Goal: Information Seeking & Learning: Learn about a topic

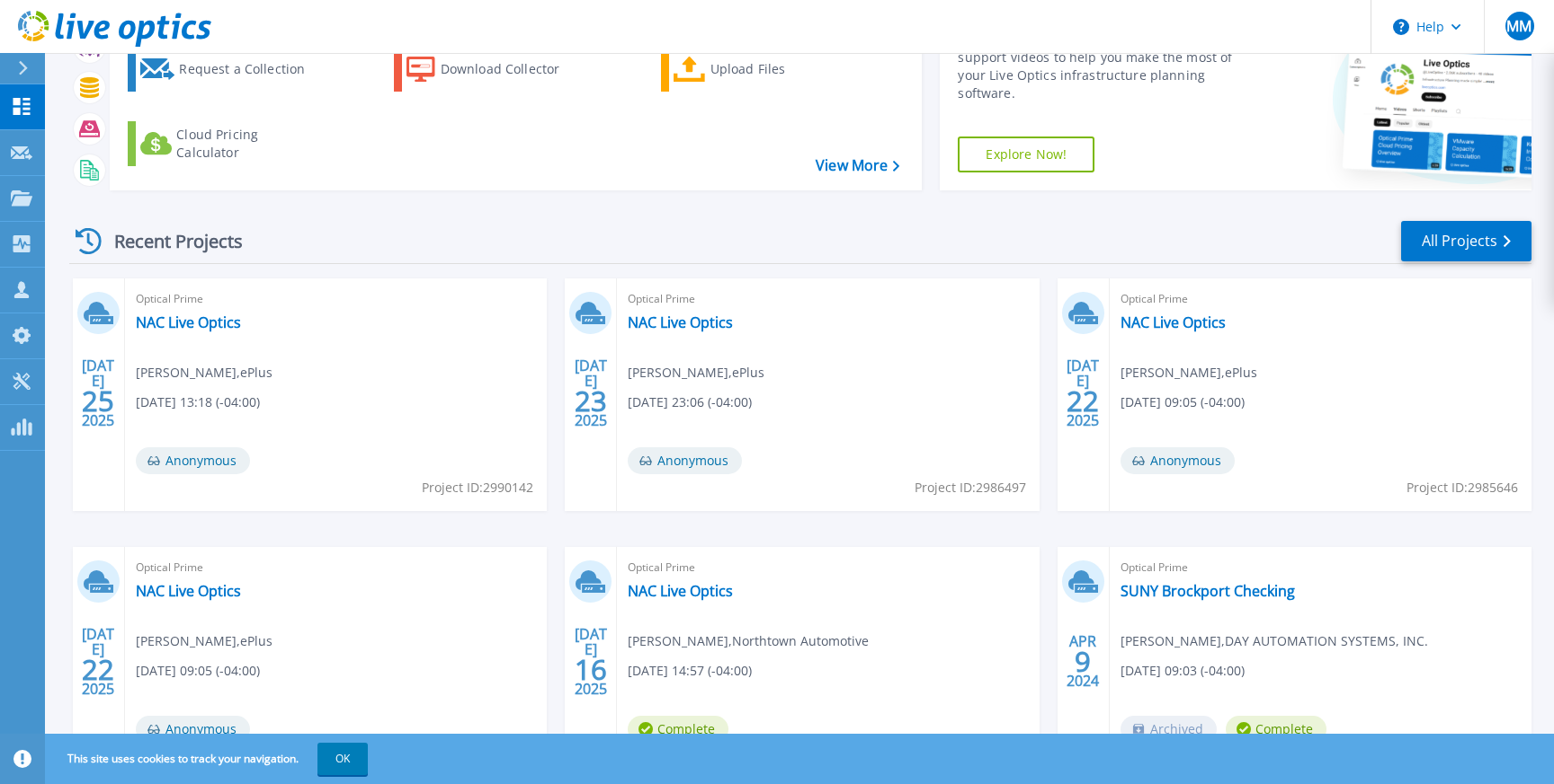
scroll to position [211, 0]
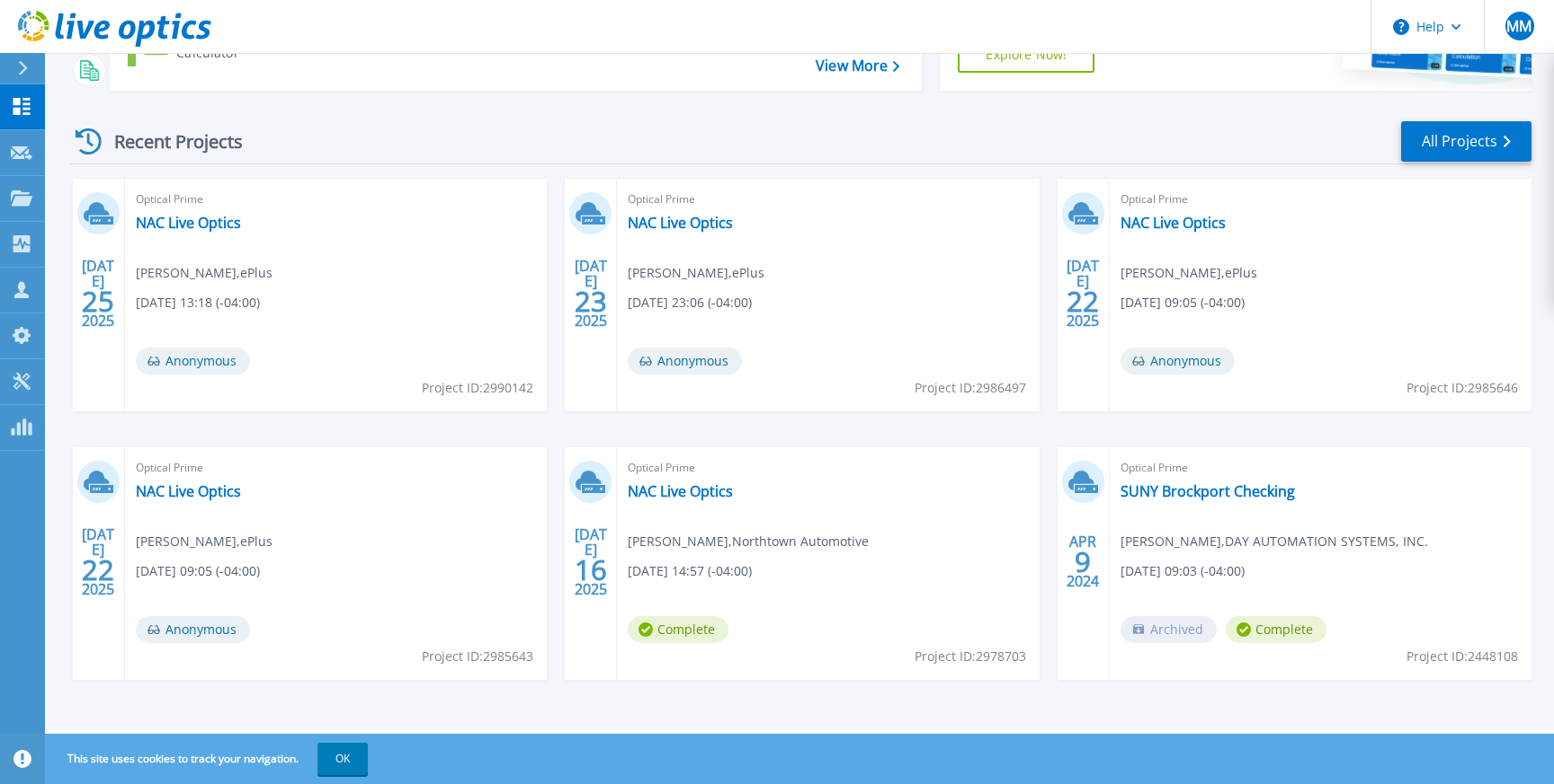
click at [533, 398] on span "Project ID: 2978703" at bounding box center [477, 388] width 112 height 20
copy span "2978703"
click at [505, 398] on span "Project ID: 2985643" at bounding box center [477, 388] width 112 height 20
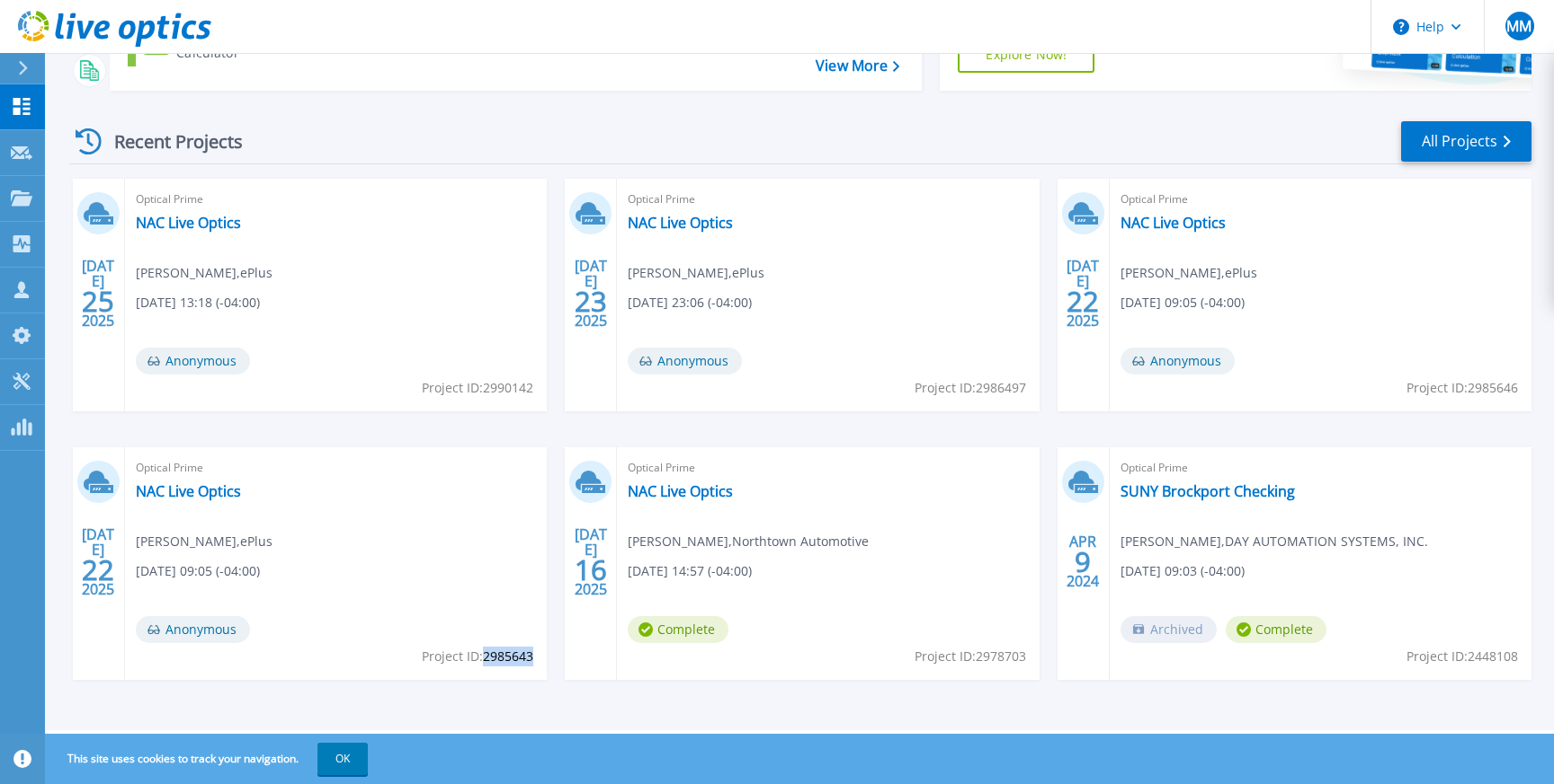
copy span "2985643"
click at [272, 283] on span "Jerry Hickson , Northtown Automotive" at bounding box center [204, 273] width 137 height 20
click at [652, 495] on link "NAC Live Optics" at bounding box center [680, 491] width 105 height 18
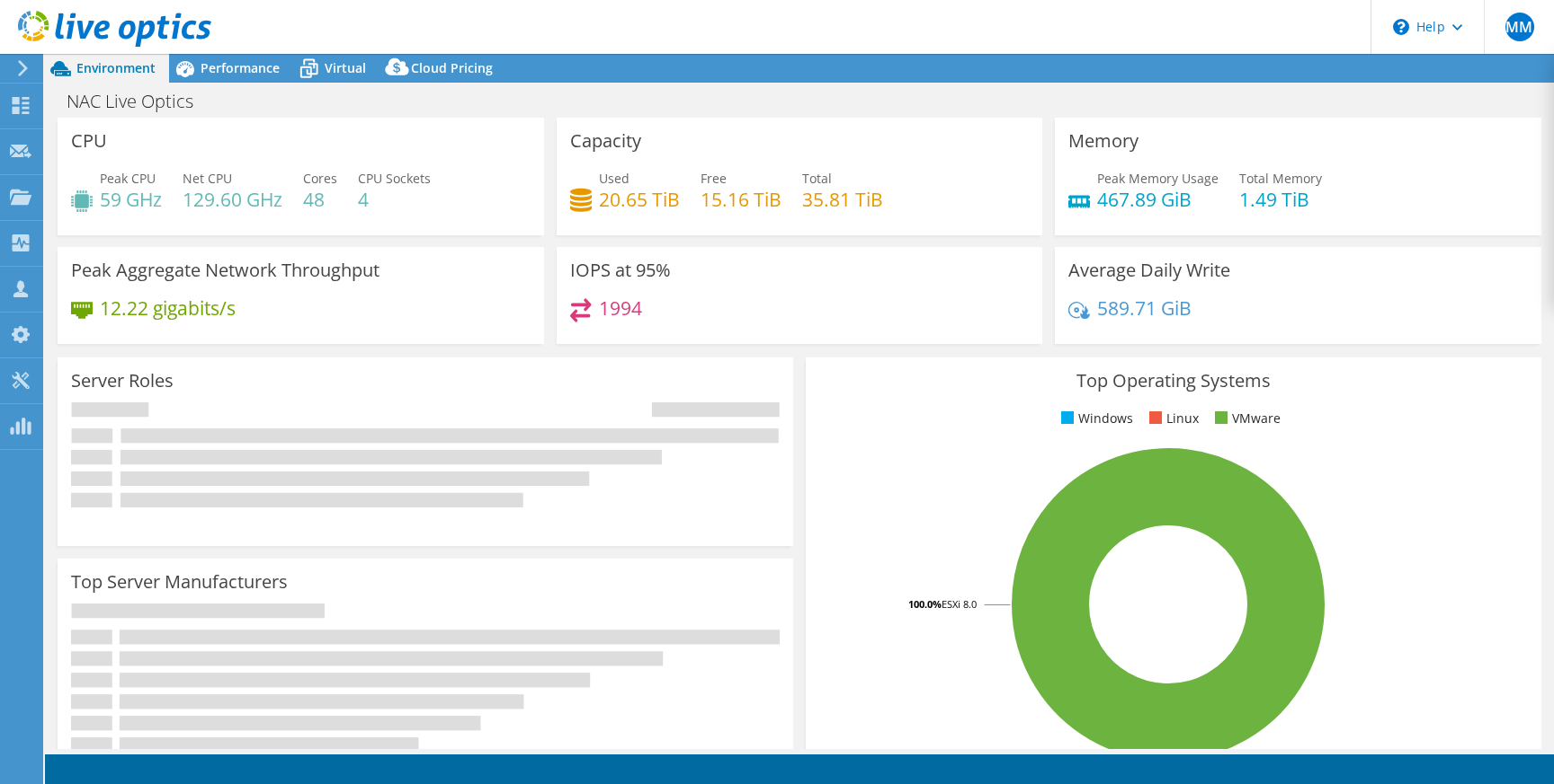
select select "USD"
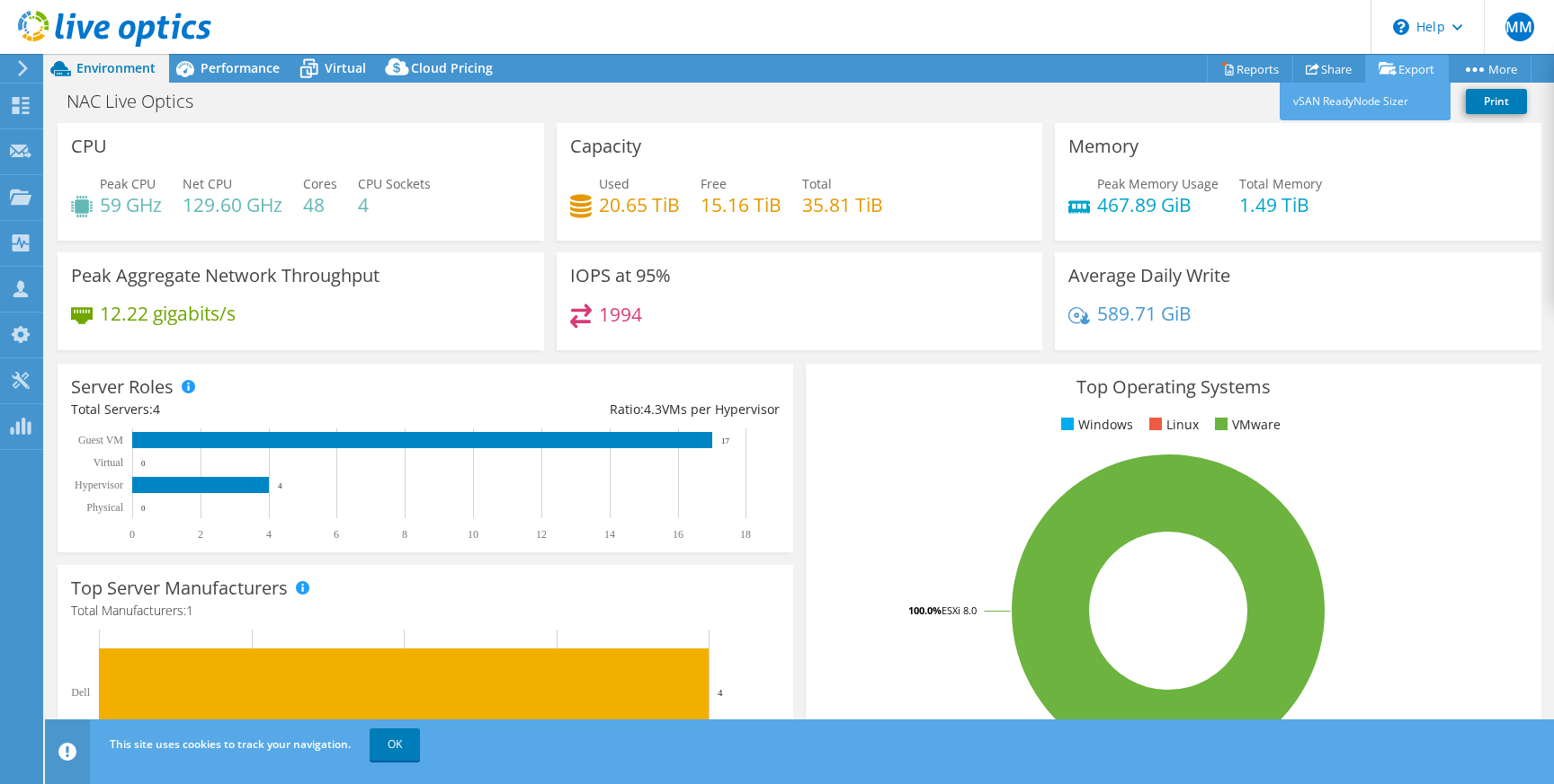
click at [1386, 68] on icon at bounding box center [1388, 69] width 18 height 14
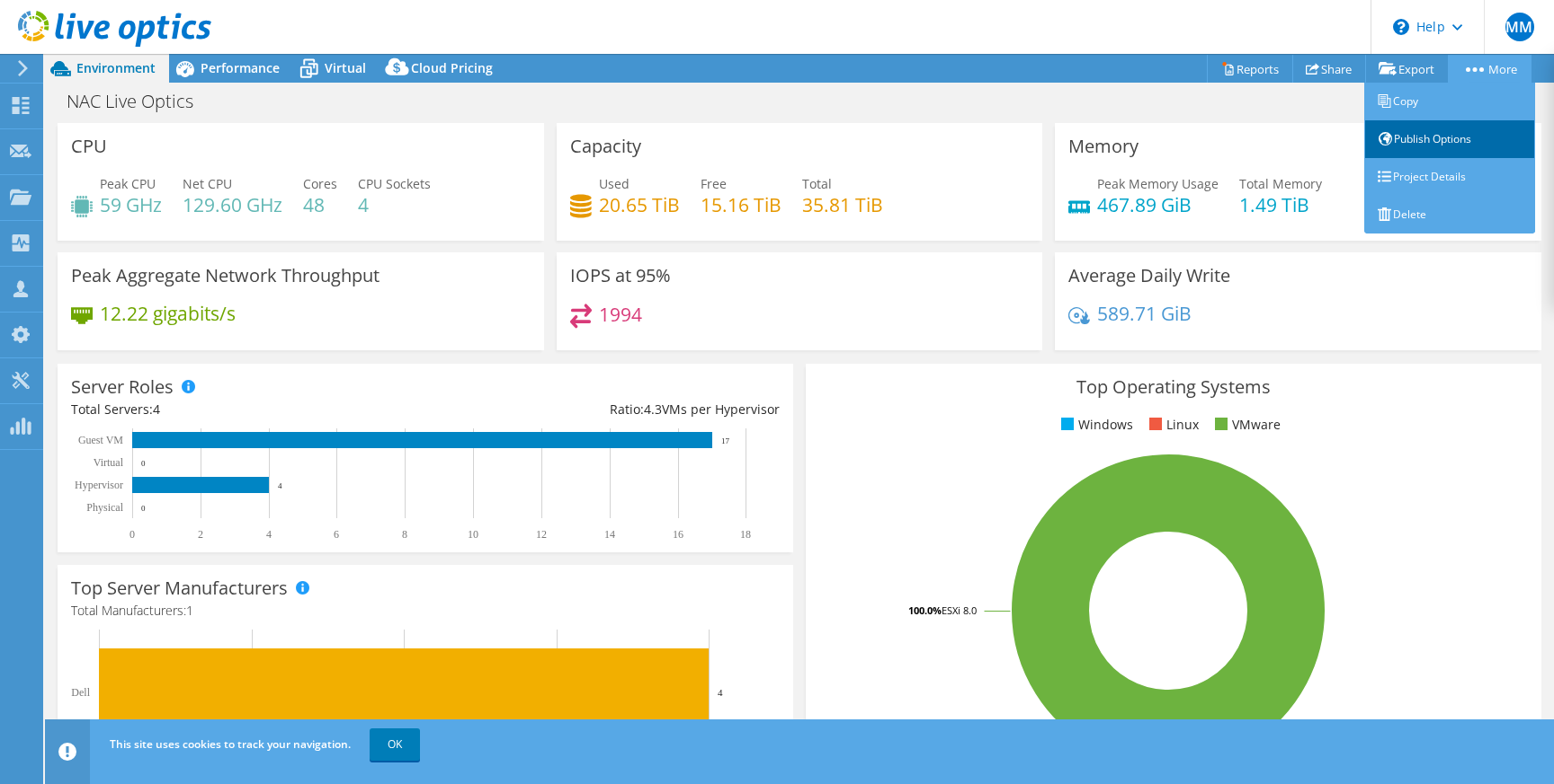
click at [1427, 140] on link "Publish Options" at bounding box center [1449, 140] width 170 height 38
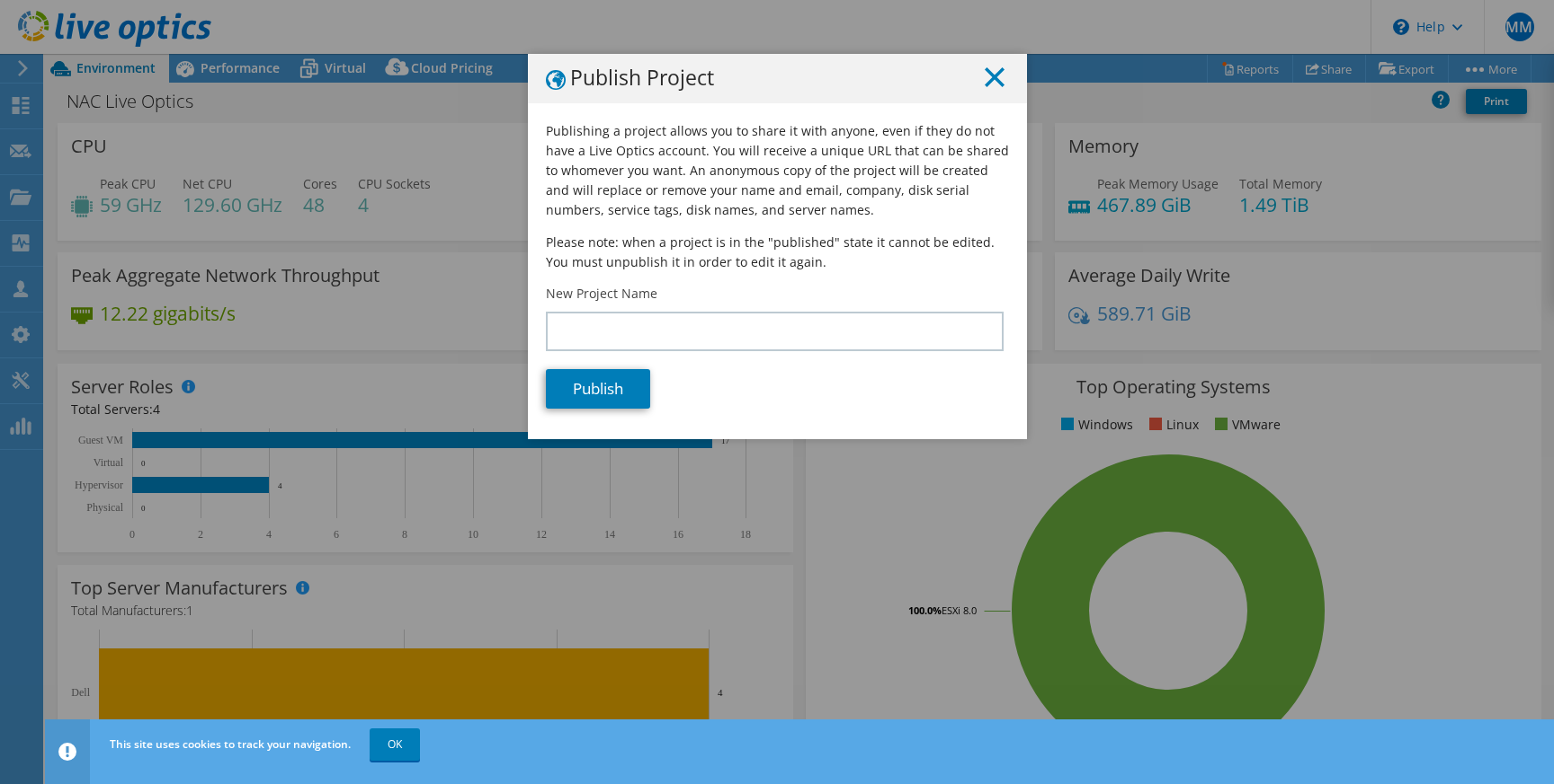
click at [989, 79] on line at bounding box center [994, 77] width 18 height 18
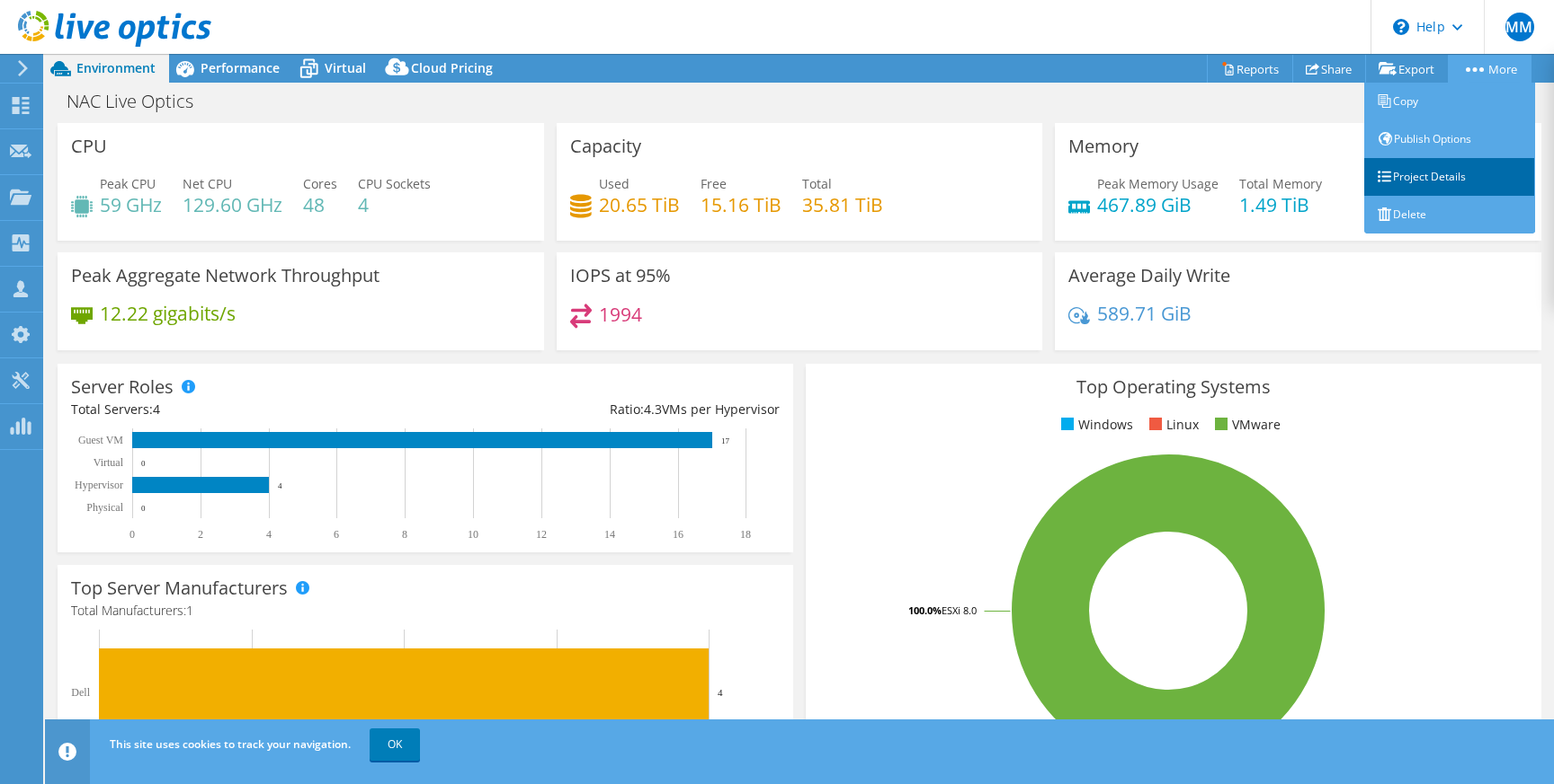
click at [1400, 177] on link "Project Details" at bounding box center [1449, 177] width 170 height 38
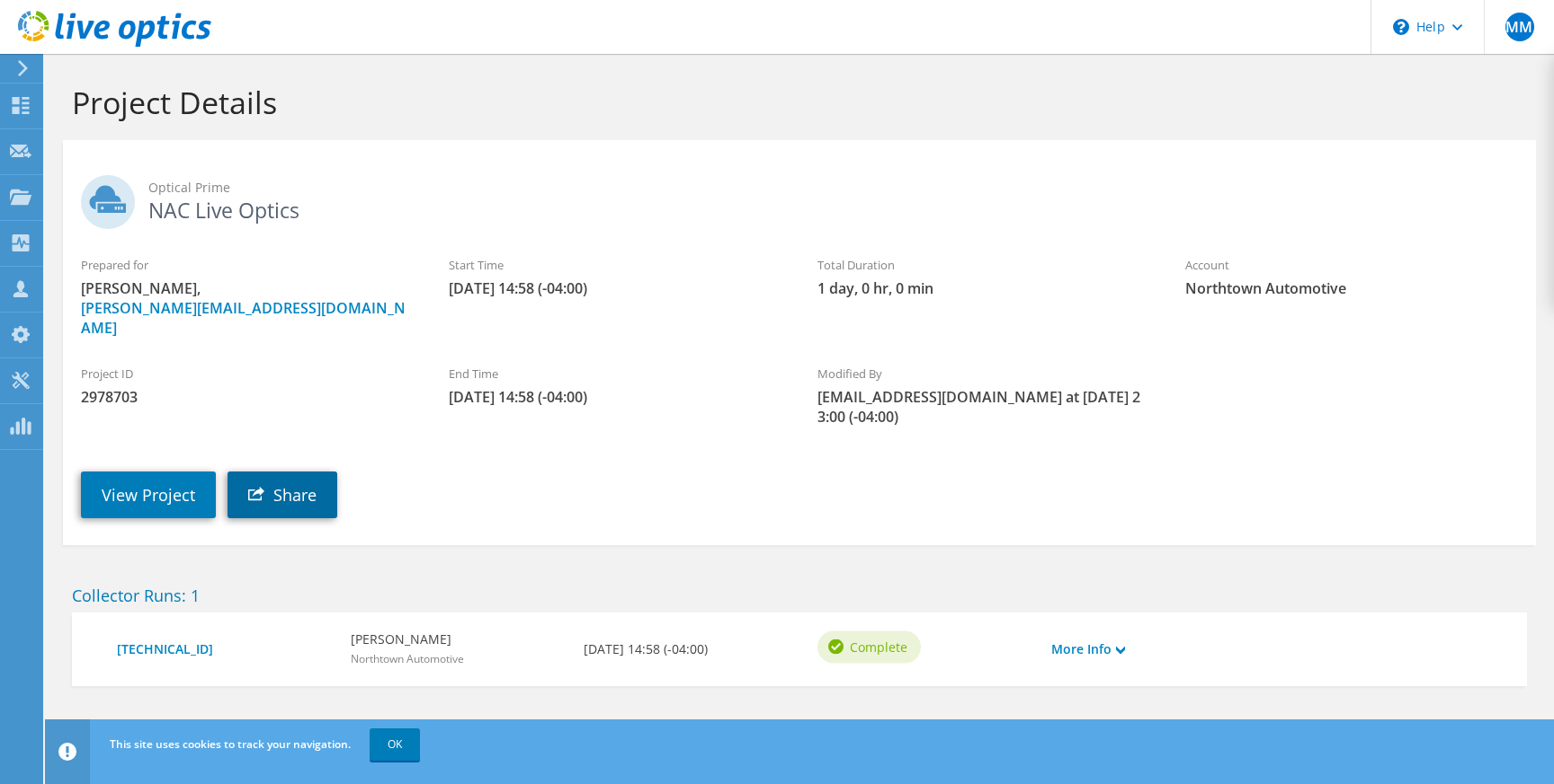
click at [284, 478] on link "Share" at bounding box center [282, 495] width 110 height 47
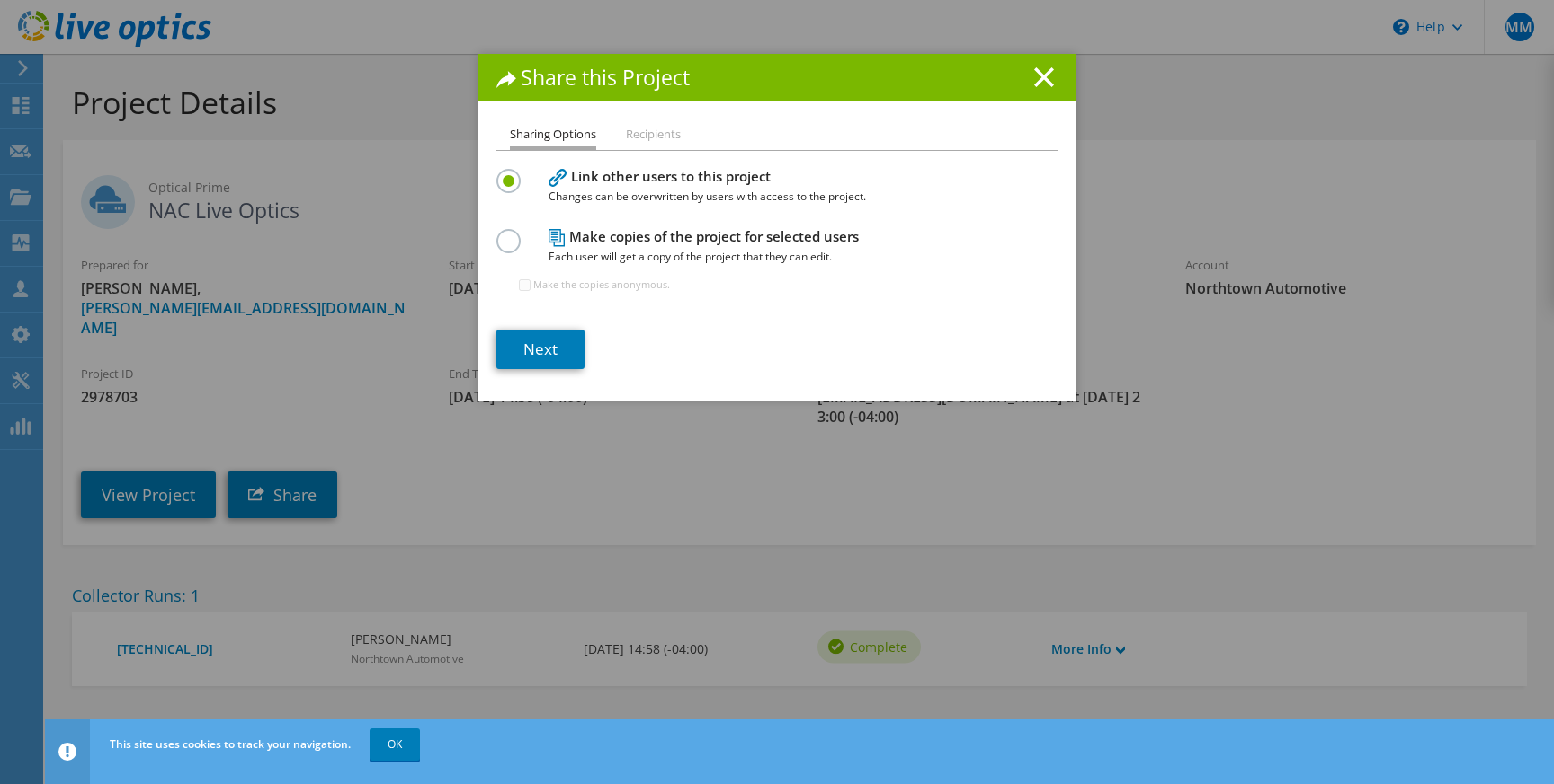
click at [659, 132] on li "Recipients" at bounding box center [653, 135] width 54 height 23
click at [657, 139] on li "Recipients" at bounding box center [653, 135] width 54 height 23
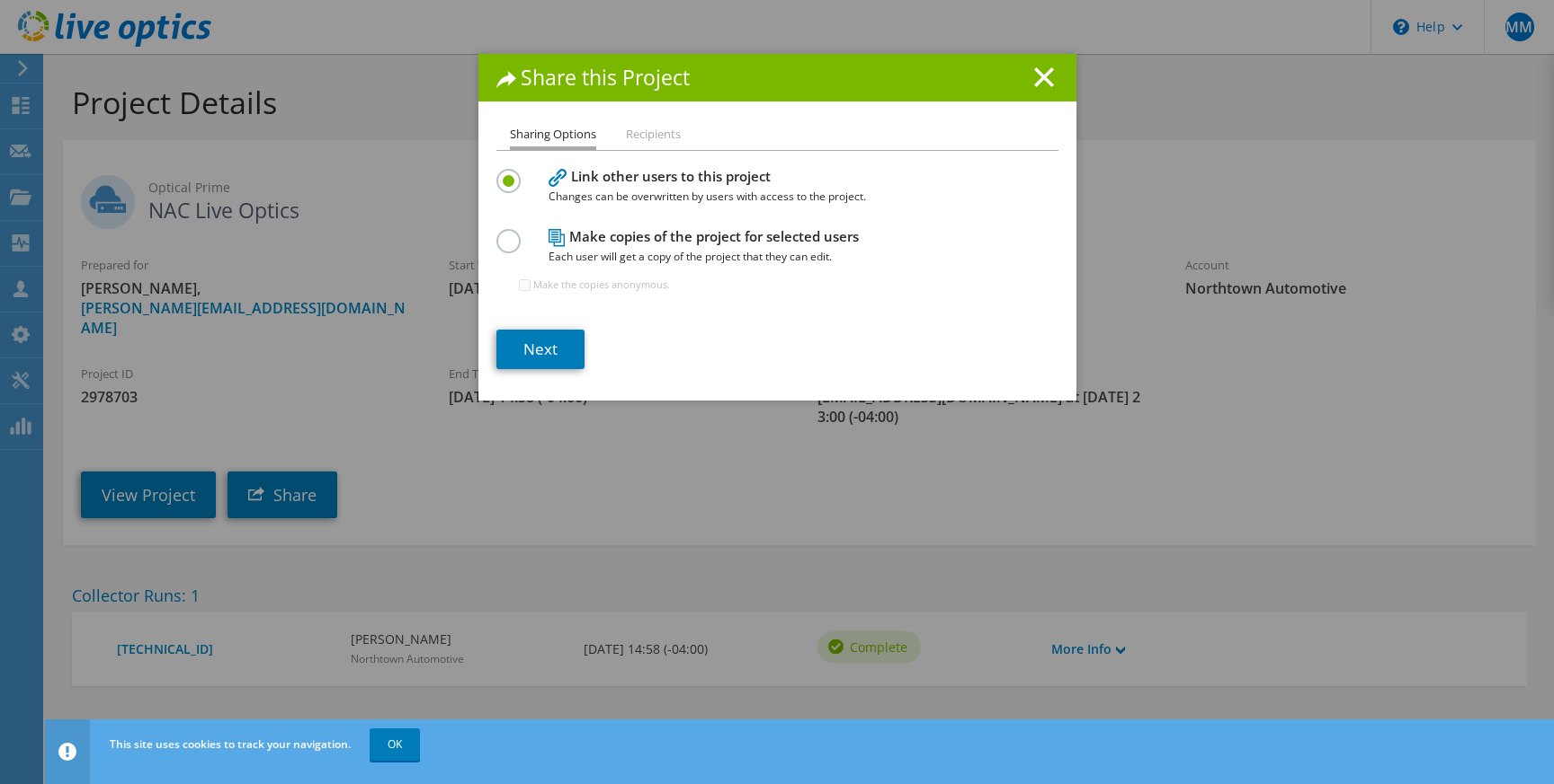
click at [760, 133] on ul "Sharing Options Recipients" at bounding box center [777, 137] width 562 height 26
click at [1049, 80] on icon at bounding box center [1044, 77] width 20 height 20
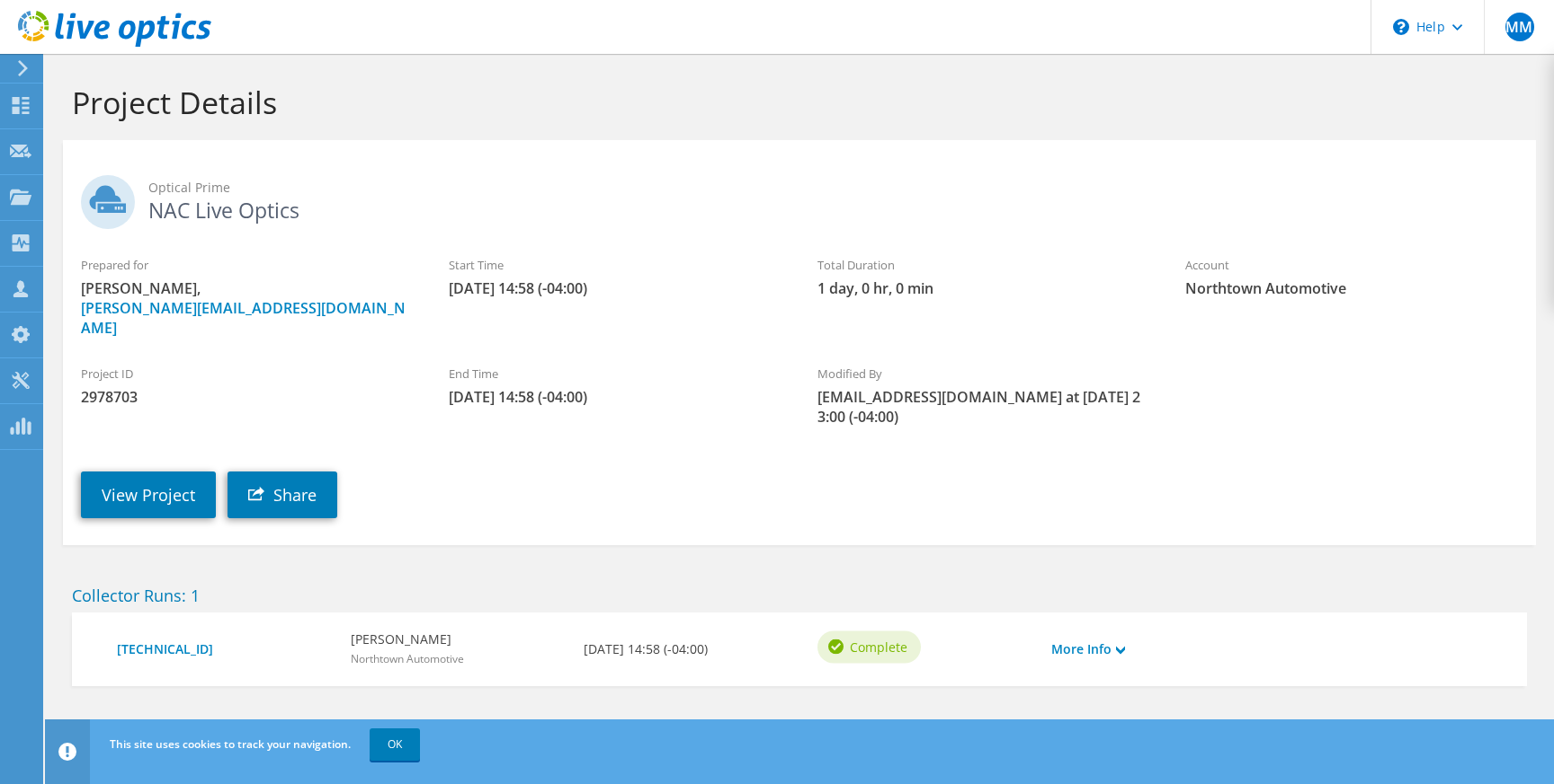
click at [108, 387] on span "2978703" at bounding box center [247, 397] width 332 height 20
click at [29, 67] on icon at bounding box center [23, 68] width 14 height 16
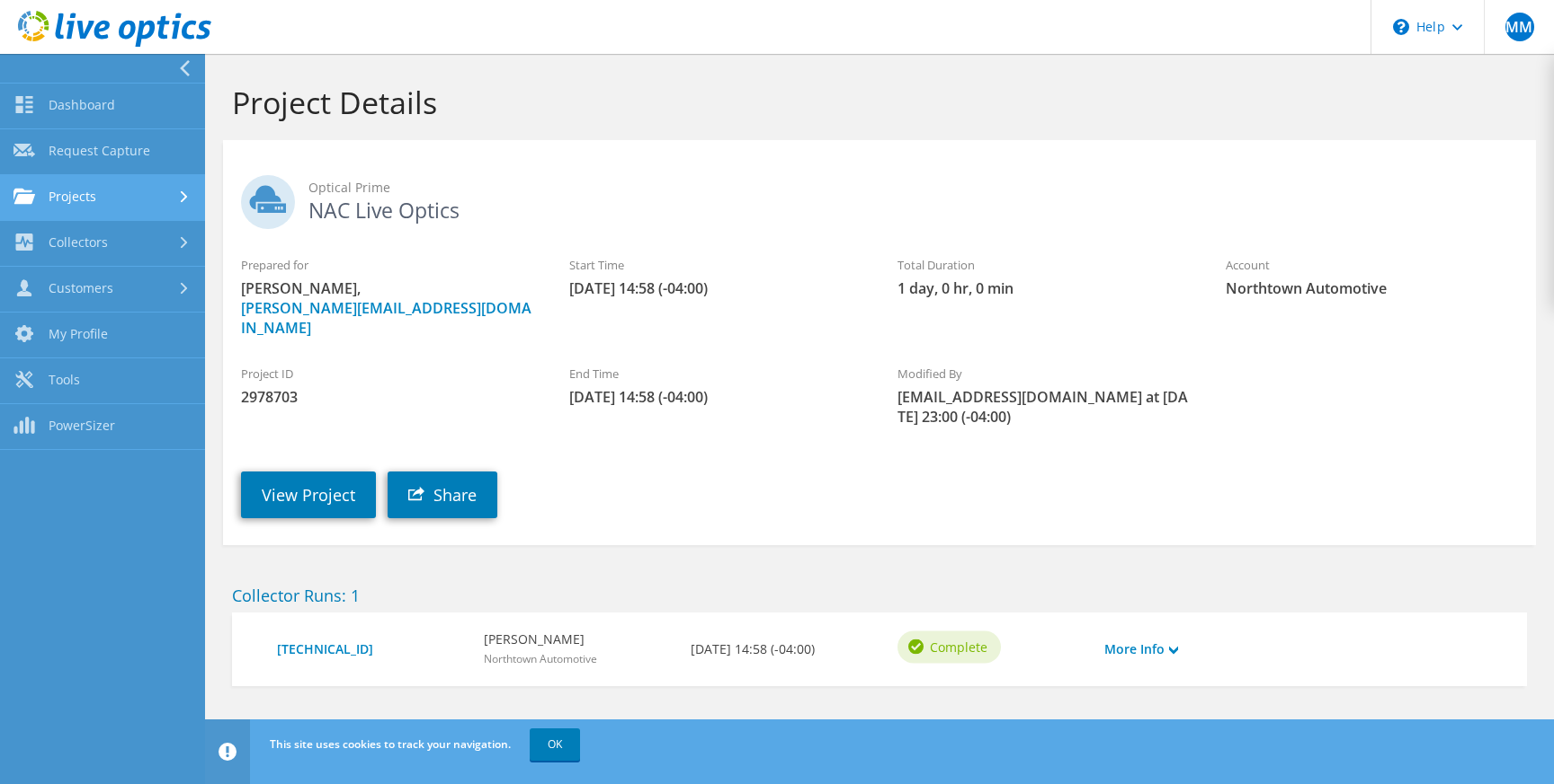
click at [89, 200] on link "Projects" at bounding box center [102, 198] width 205 height 46
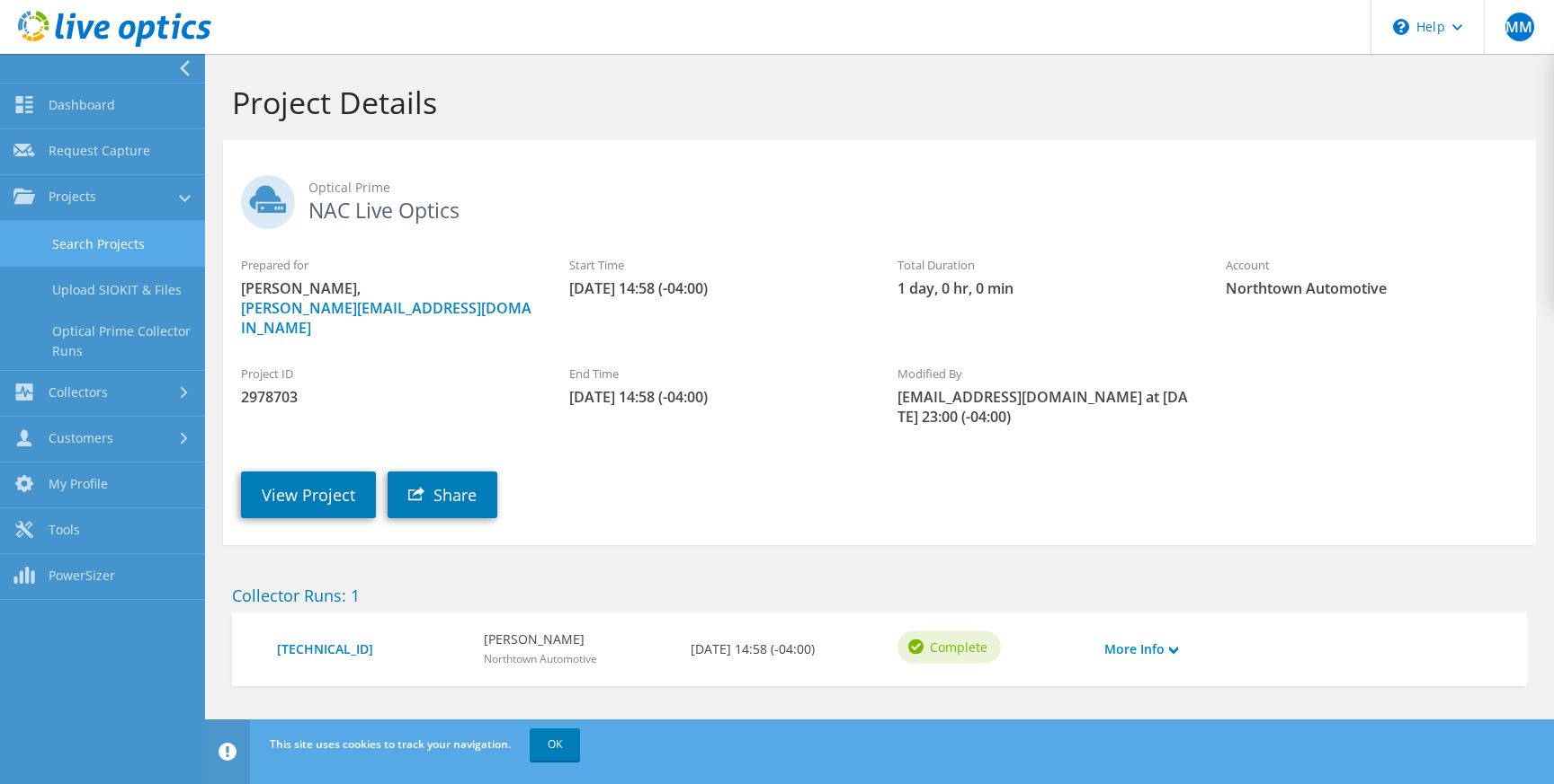
click at [92, 251] on link "Search Projects" at bounding box center [102, 244] width 205 height 46
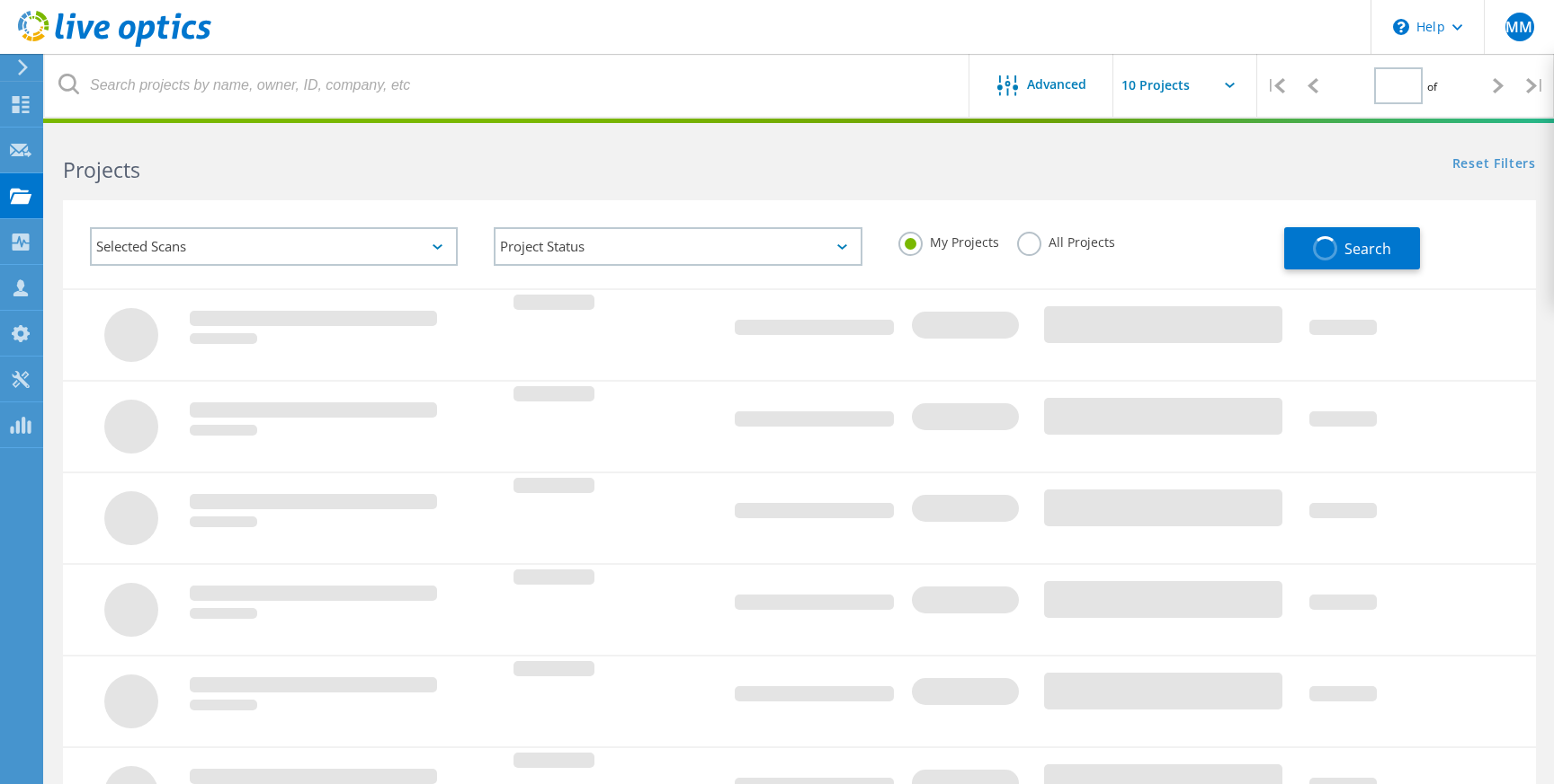
type input "1"
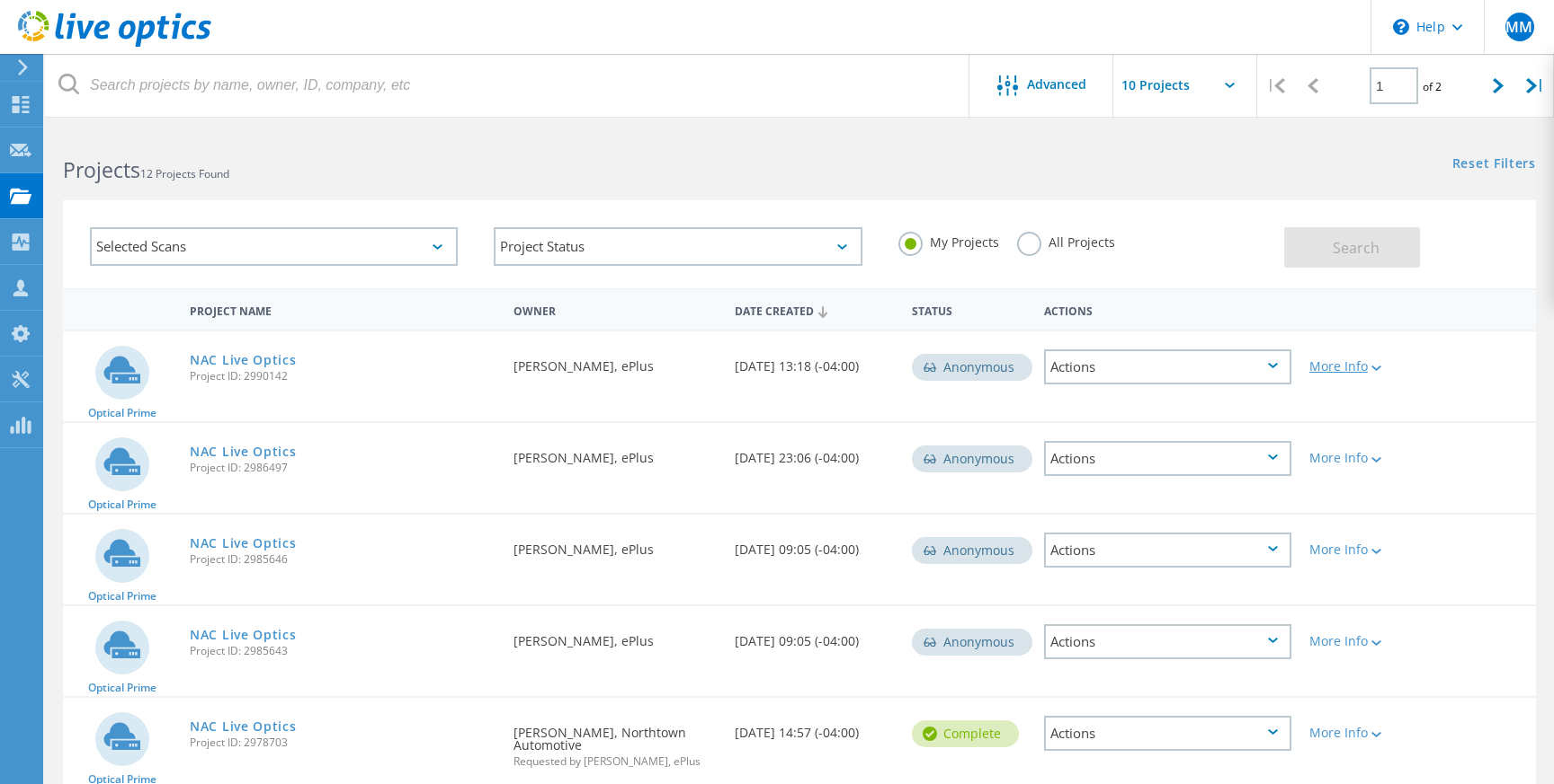
click at [1378, 364] on div at bounding box center [1375, 367] width 14 height 11
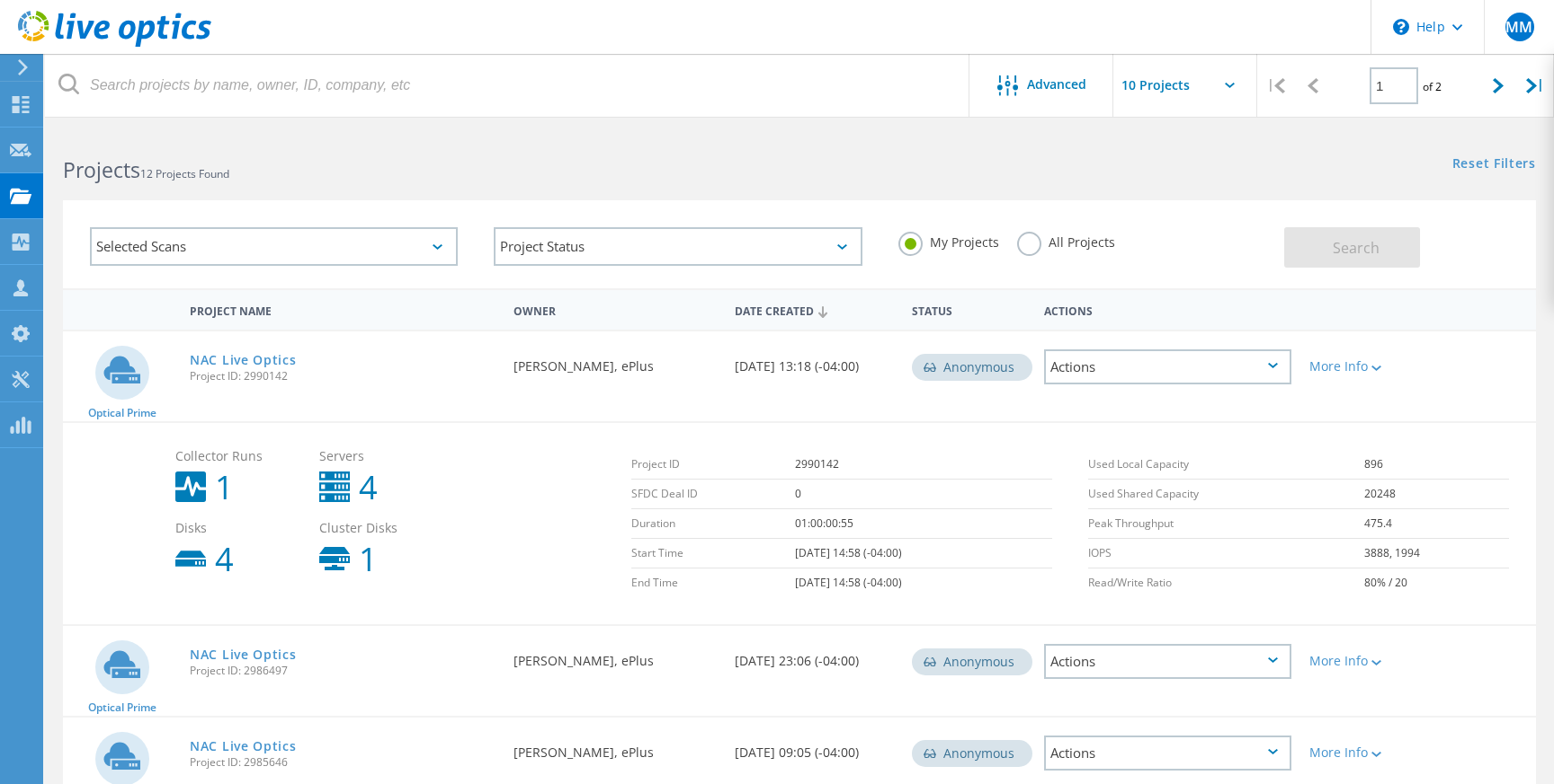
click at [794, 458] on td "2990142" at bounding box center [923, 465] width 258 height 30
copy td "2990142"
click at [15, 194] on use at bounding box center [21, 195] width 22 height 15
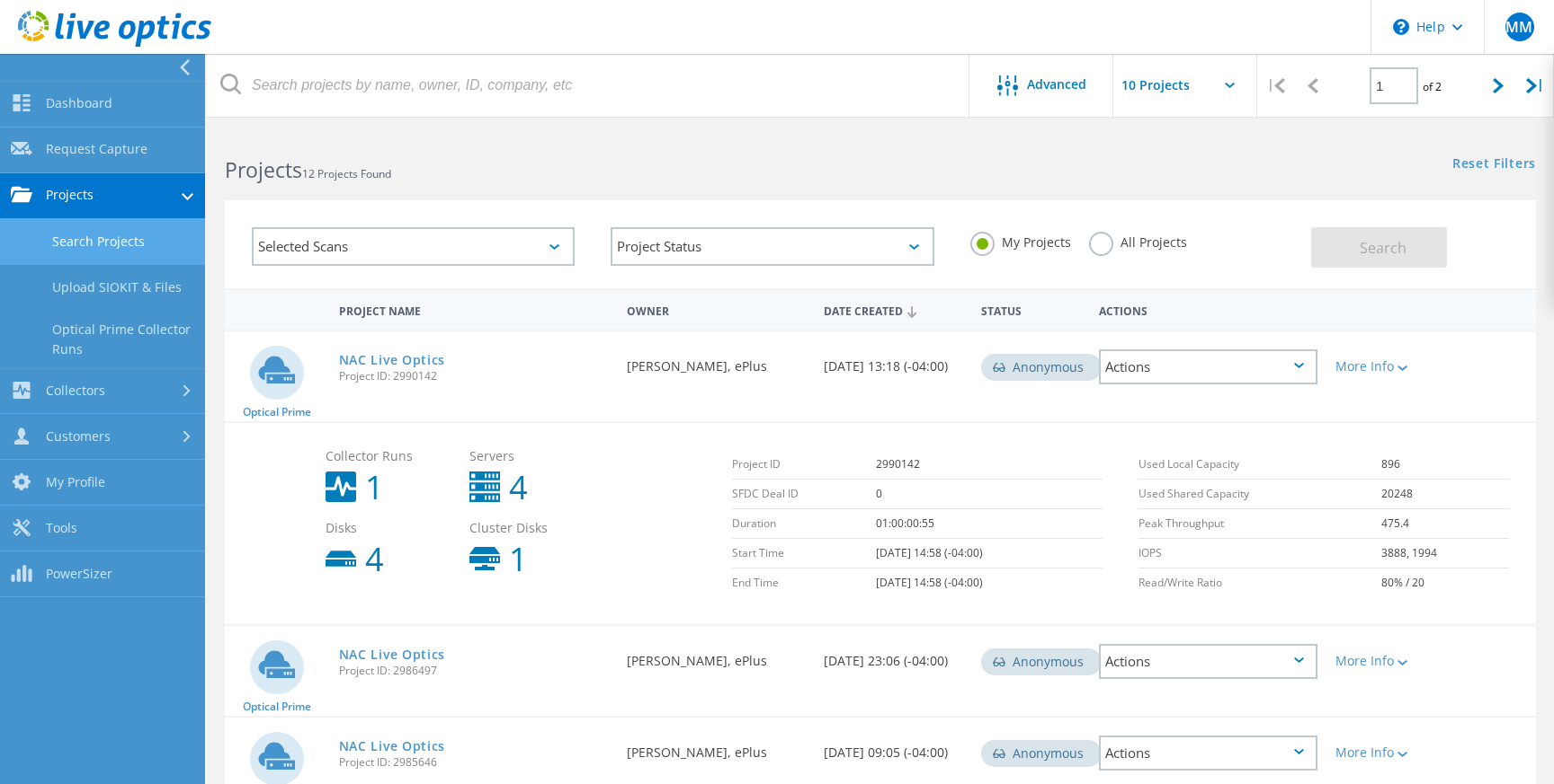
click at [102, 249] on link "Search Projects" at bounding box center [102, 242] width 205 height 46
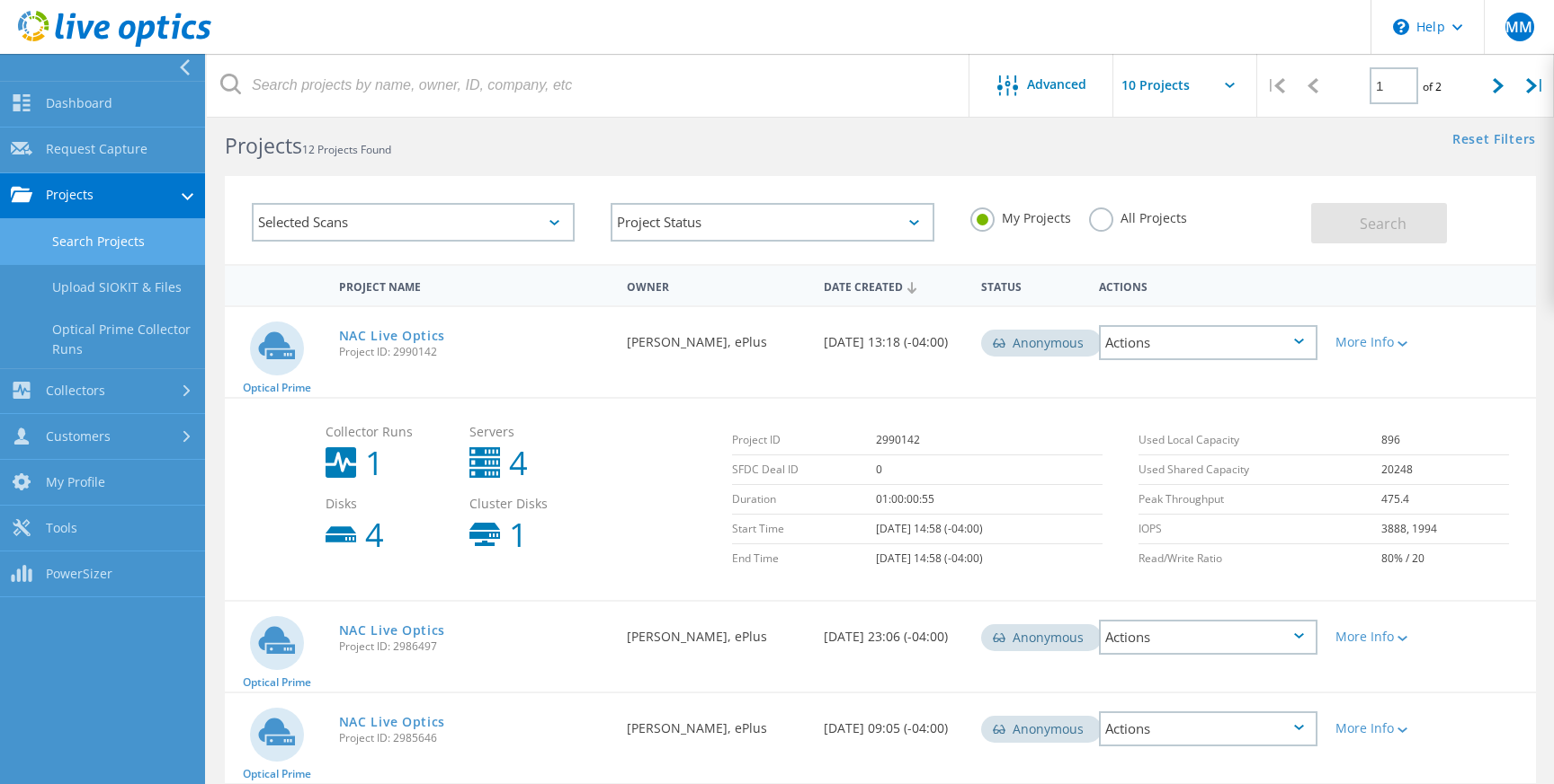
click at [635, 457] on div "Collector Runs 1 Servers 4 Disks 4 Cluster Disks 1" at bounding box center [520, 488] width 406 height 144
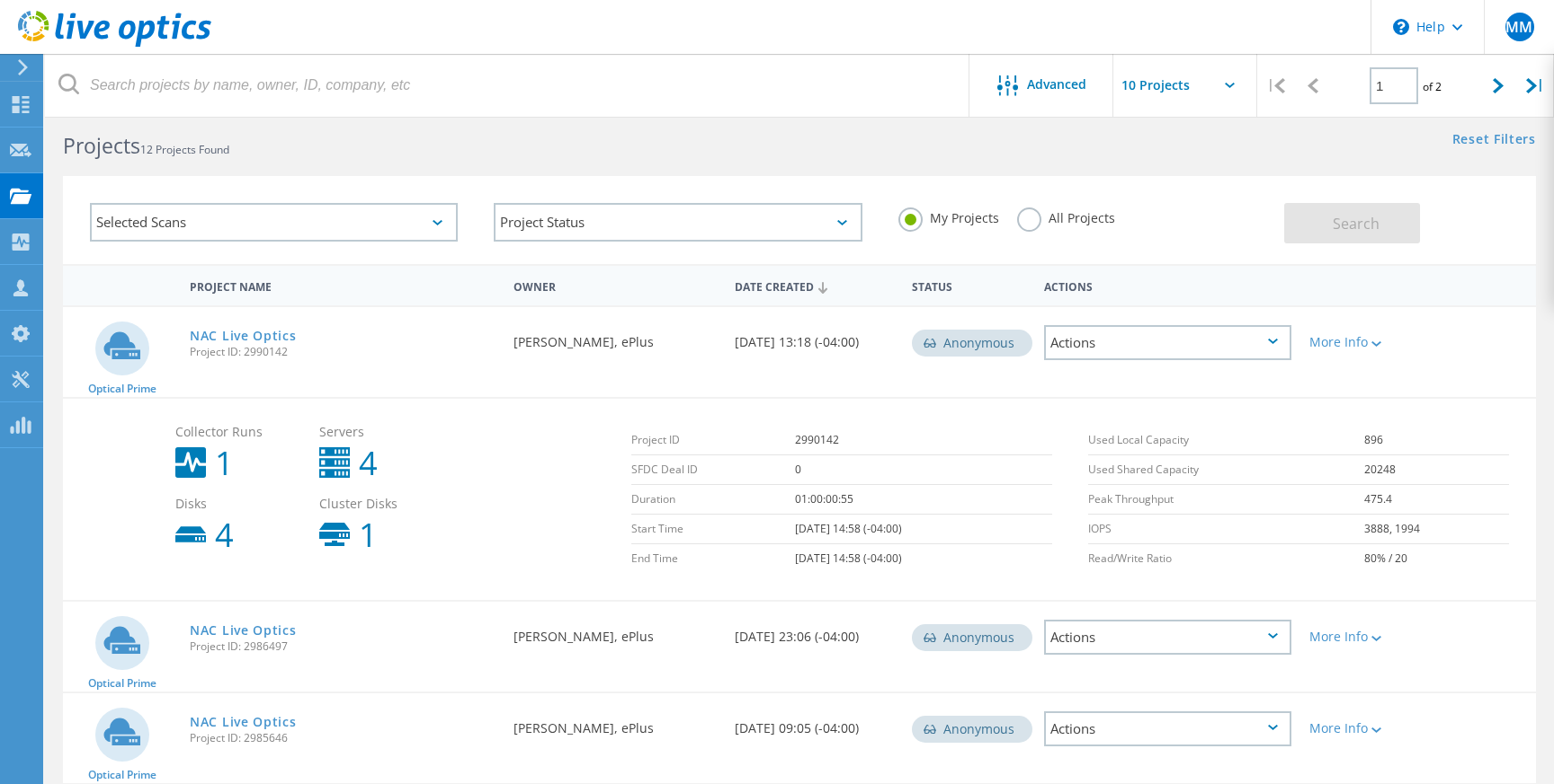
scroll to position [65, 0]
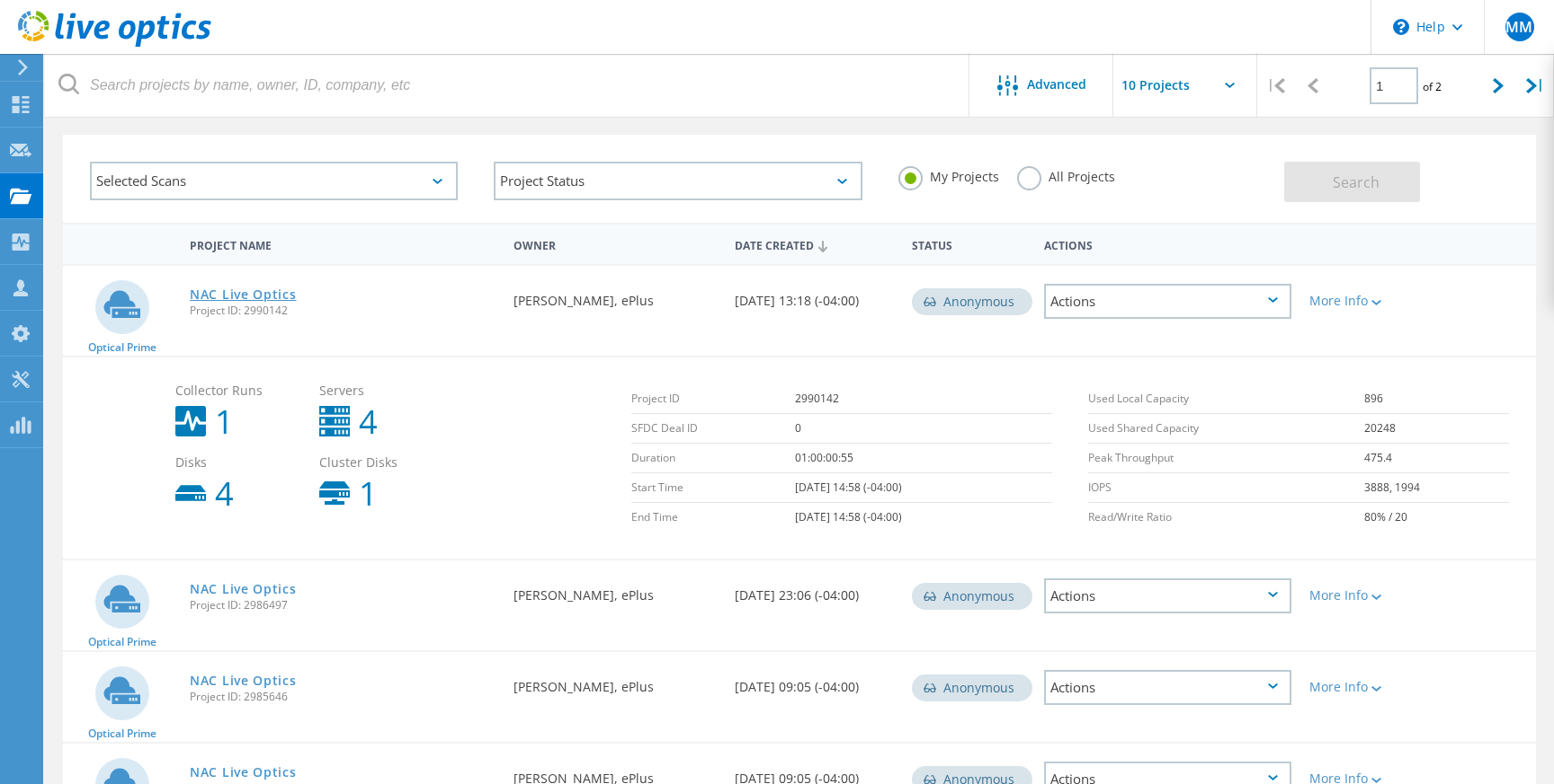
click at [246, 297] on link "NAC Live Optics" at bounding box center [244, 294] width 107 height 13
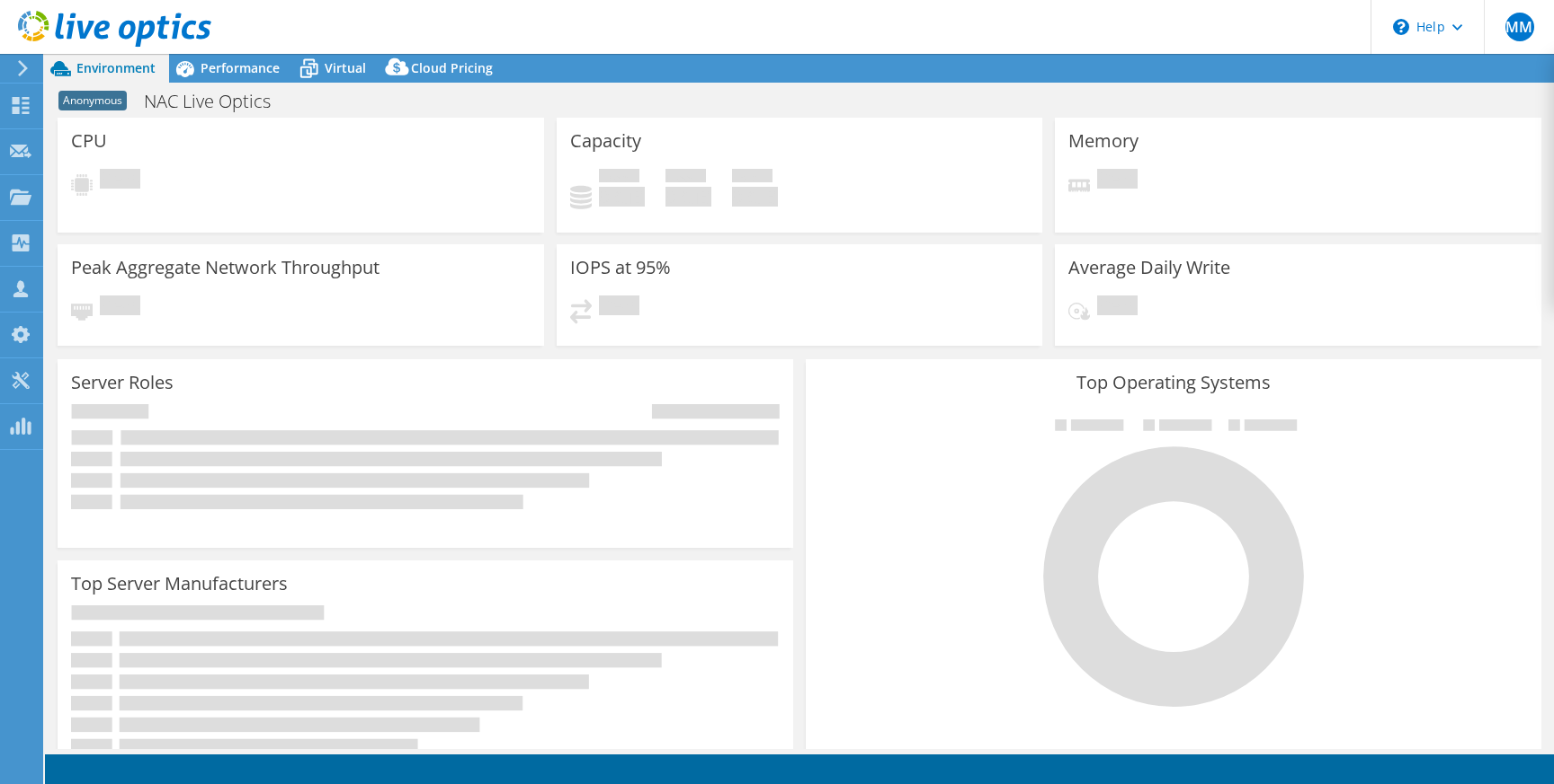
select select "USD"
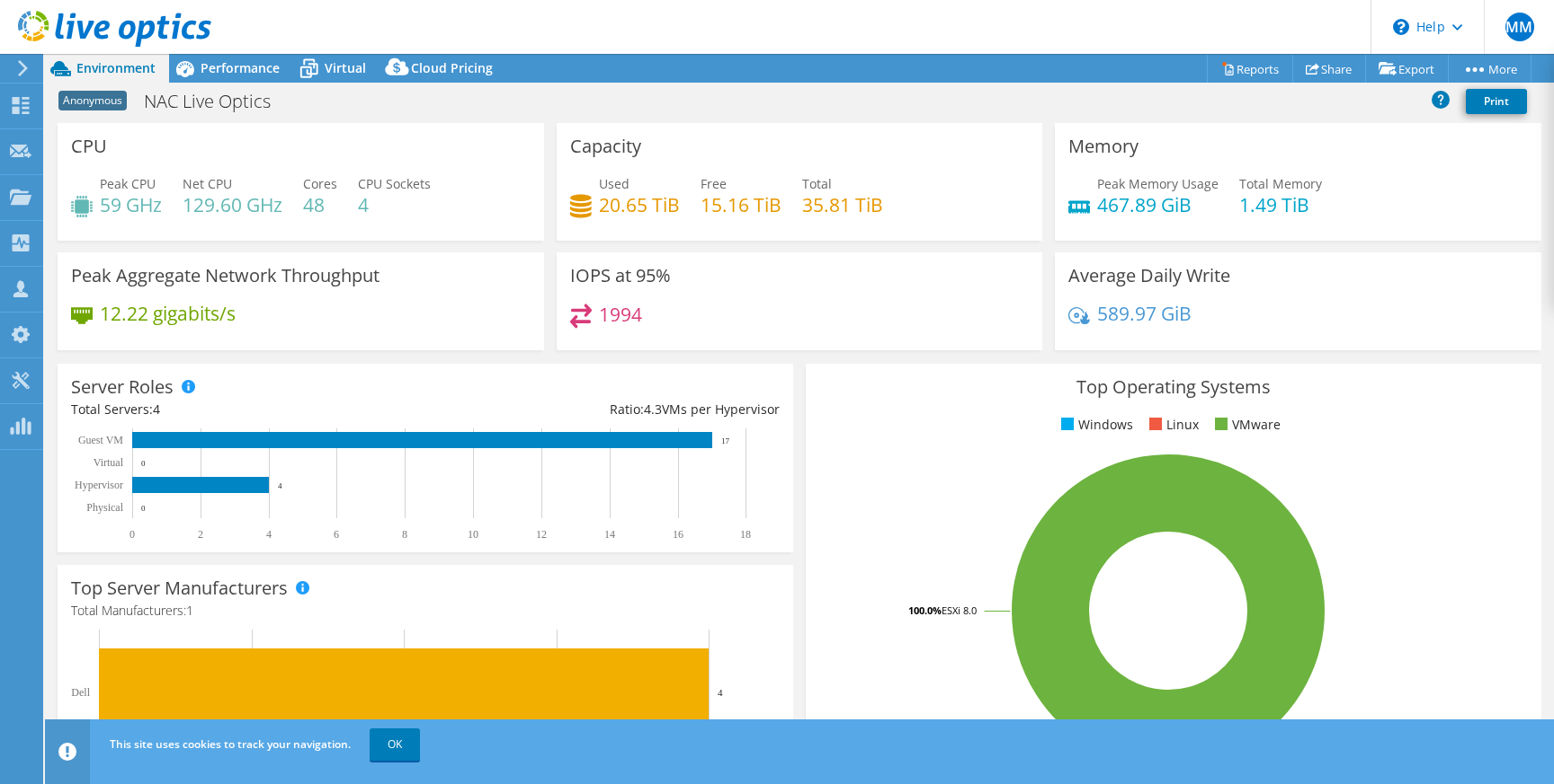
click at [620, 273] on h3 "IOPS at 95%" at bounding box center [620, 276] width 101 height 20
click at [239, 67] on span "Performance" at bounding box center [240, 67] width 79 height 17
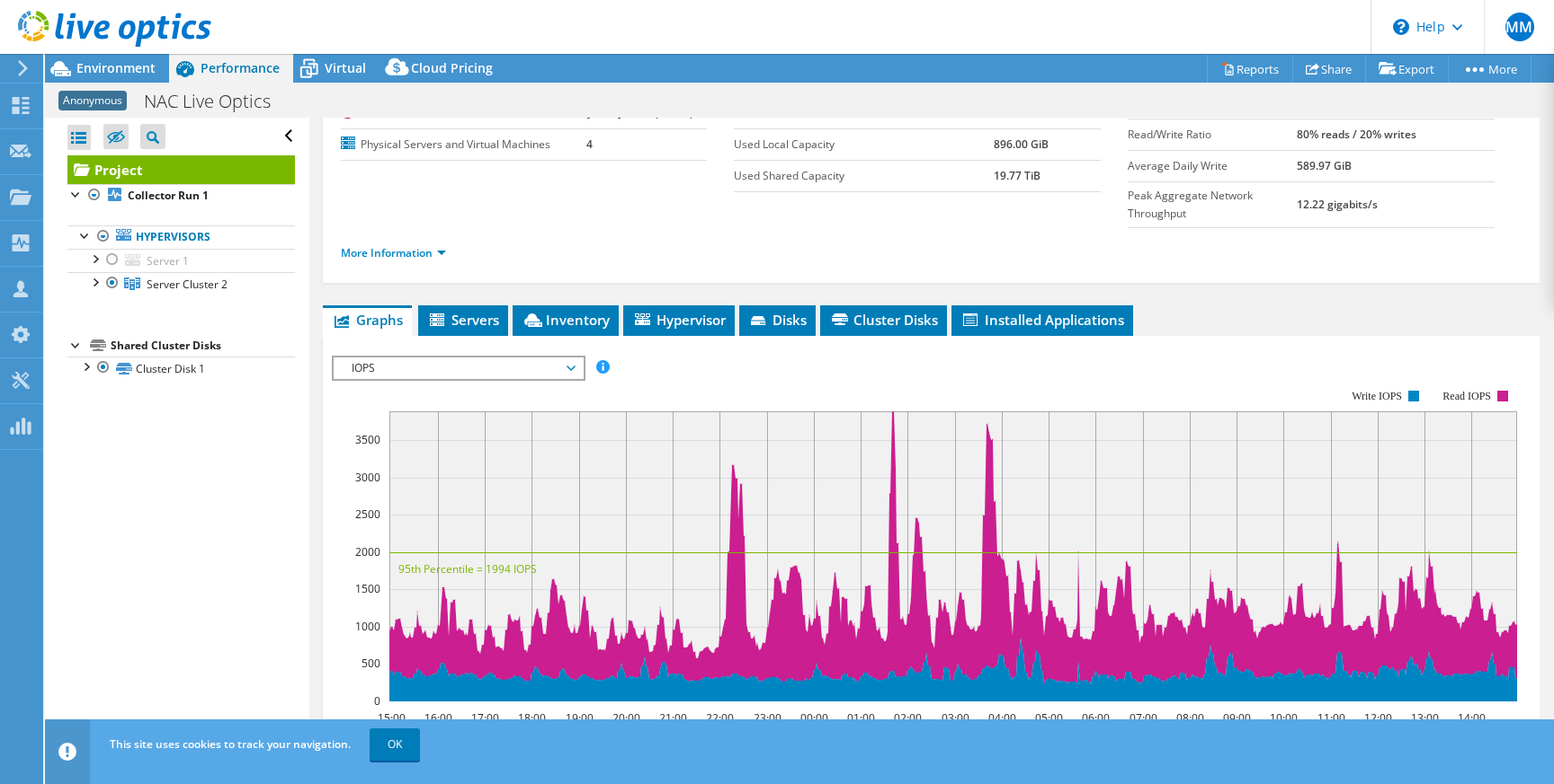
scroll to position [159, 0]
